Goal: Task Accomplishment & Management: Manage account settings

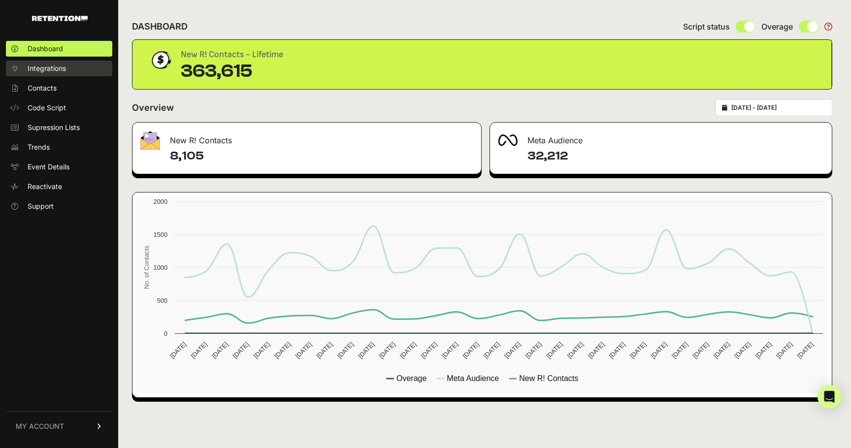
click at [61, 68] on span "Integrations" at bounding box center [47, 69] width 38 height 10
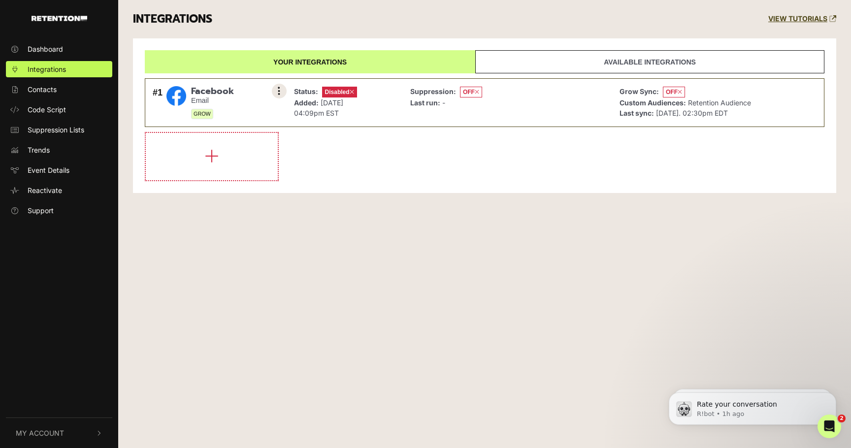
click at [278, 87] on icon at bounding box center [279, 91] width 2 height 10
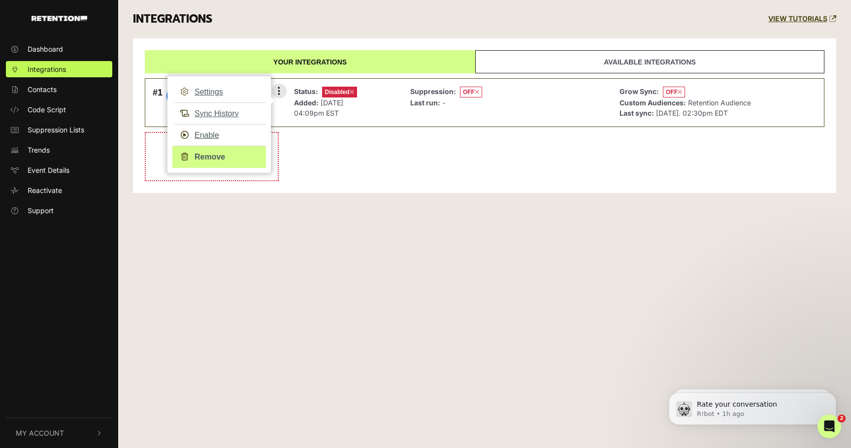
click at [228, 156] on link "Remove" at bounding box center [219, 157] width 94 height 22
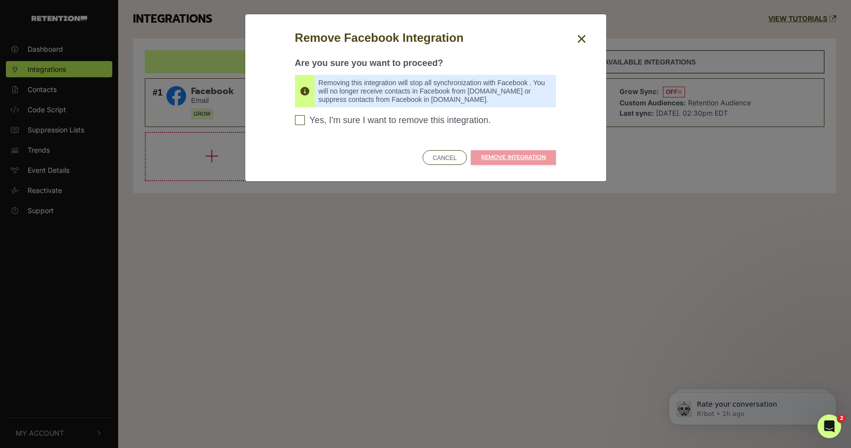
click at [415, 121] on span "Yes, I'm sure I want to remove this integration." at bounding box center [400, 120] width 181 height 11
click at [305, 121] on input "Yes, I'm sure I want to remove this integration. Please confirm to continue" at bounding box center [300, 120] width 10 height 10
checkbox input "true"
click at [519, 161] on link "REMOVE INTEGRATION" at bounding box center [513, 157] width 85 height 15
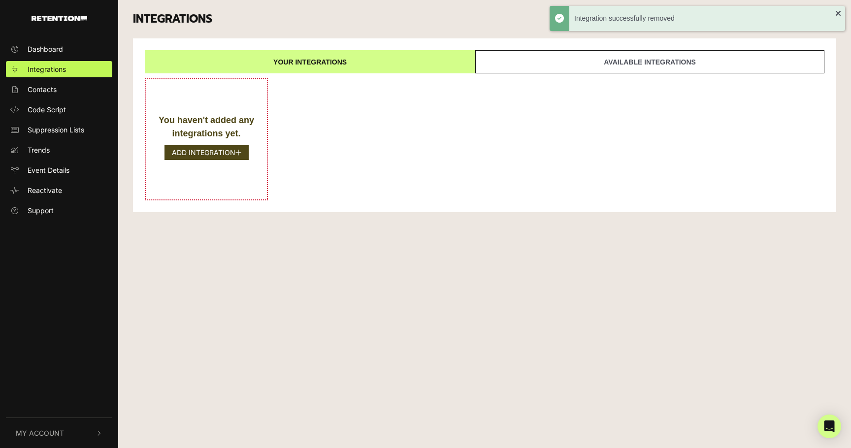
click at [68, 427] on button "My Account" at bounding box center [59, 433] width 106 height 30
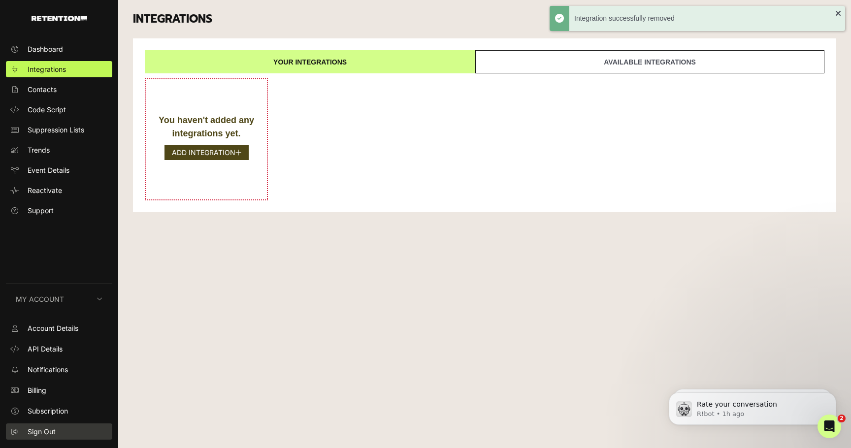
click at [61, 431] on link "Sign Out" at bounding box center [59, 432] width 106 height 16
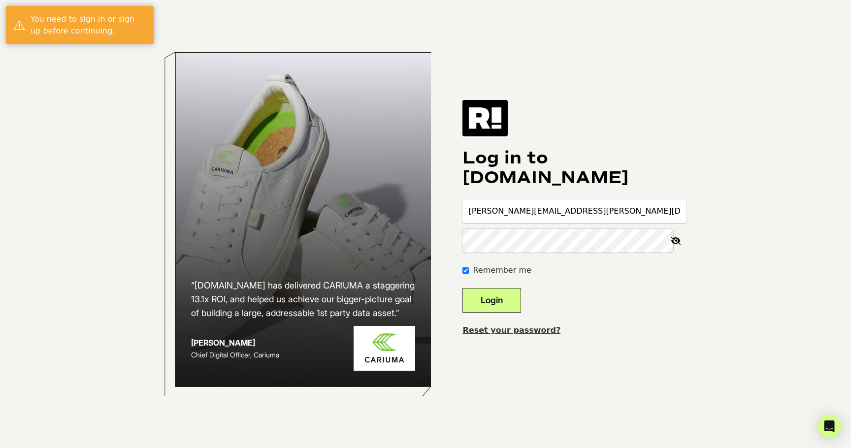
type input "[PERSON_NAME][EMAIL_ADDRESS][PERSON_NAME][DOMAIN_NAME]"
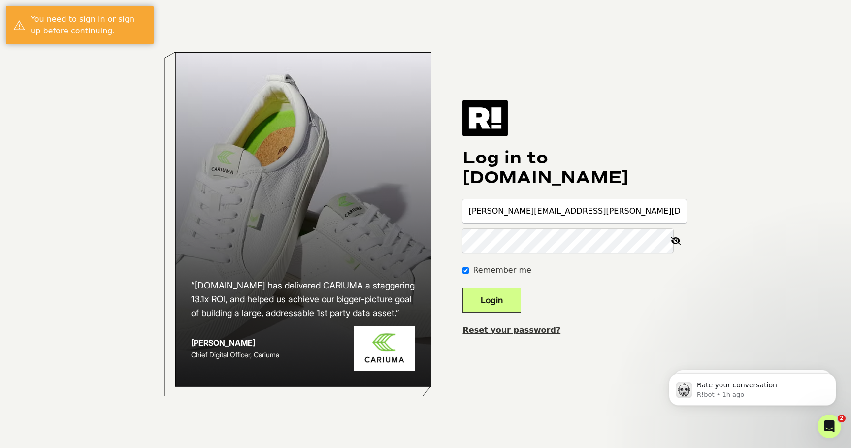
click at [521, 305] on button "Login" at bounding box center [492, 300] width 59 height 25
